Goal: Information Seeking & Learning: Learn about a topic

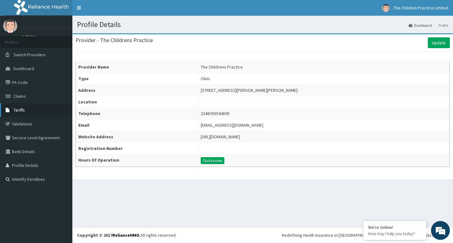
click at [35, 115] on link "Tariffs" at bounding box center [36, 110] width 72 height 14
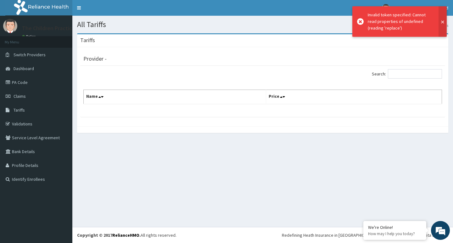
click at [442, 20] on button at bounding box center [443, 21] width 8 height 31
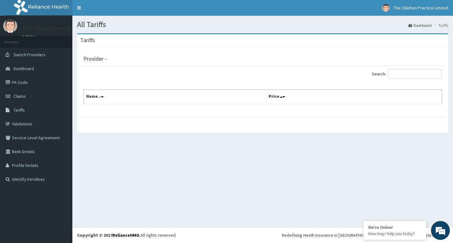
click at [99, 97] on icon at bounding box center [100, 97] width 3 height 4
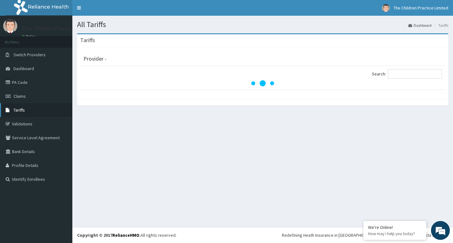
click at [20, 108] on span "Tariffs" at bounding box center [19, 110] width 11 height 6
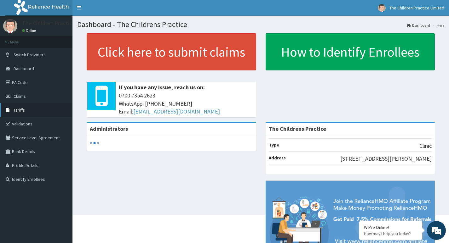
click at [34, 108] on link "Tariffs" at bounding box center [36, 110] width 72 height 14
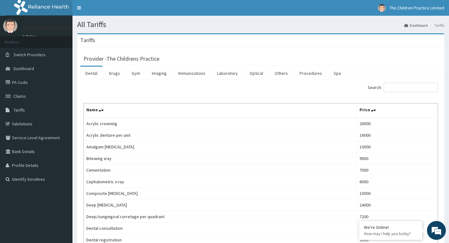
click at [94, 75] on link "Dental" at bounding box center [91, 73] width 22 height 13
click at [118, 74] on link "Drugs" at bounding box center [114, 73] width 21 height 13
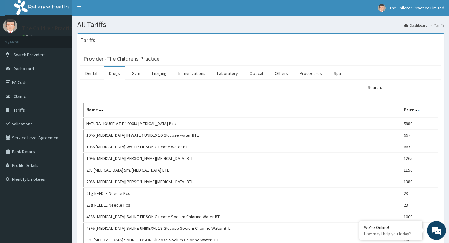
click at [417, 109] on icon at bounding box center [418, 110] width 3 height 4
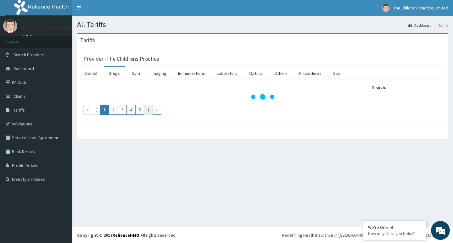
click at [149, 107] on link "⟩" at bounding box center [148, 110] width 9 height 10
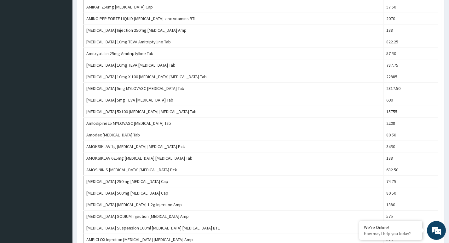
scroll to position [20, 0]
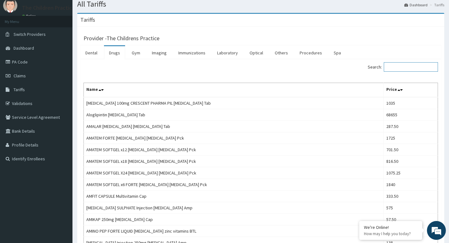
click at [416, 68] on input "Search:" at bounding box center [411, 66] width 54 height 9
